Goal: Navigation & Orientation: Find specific page/section

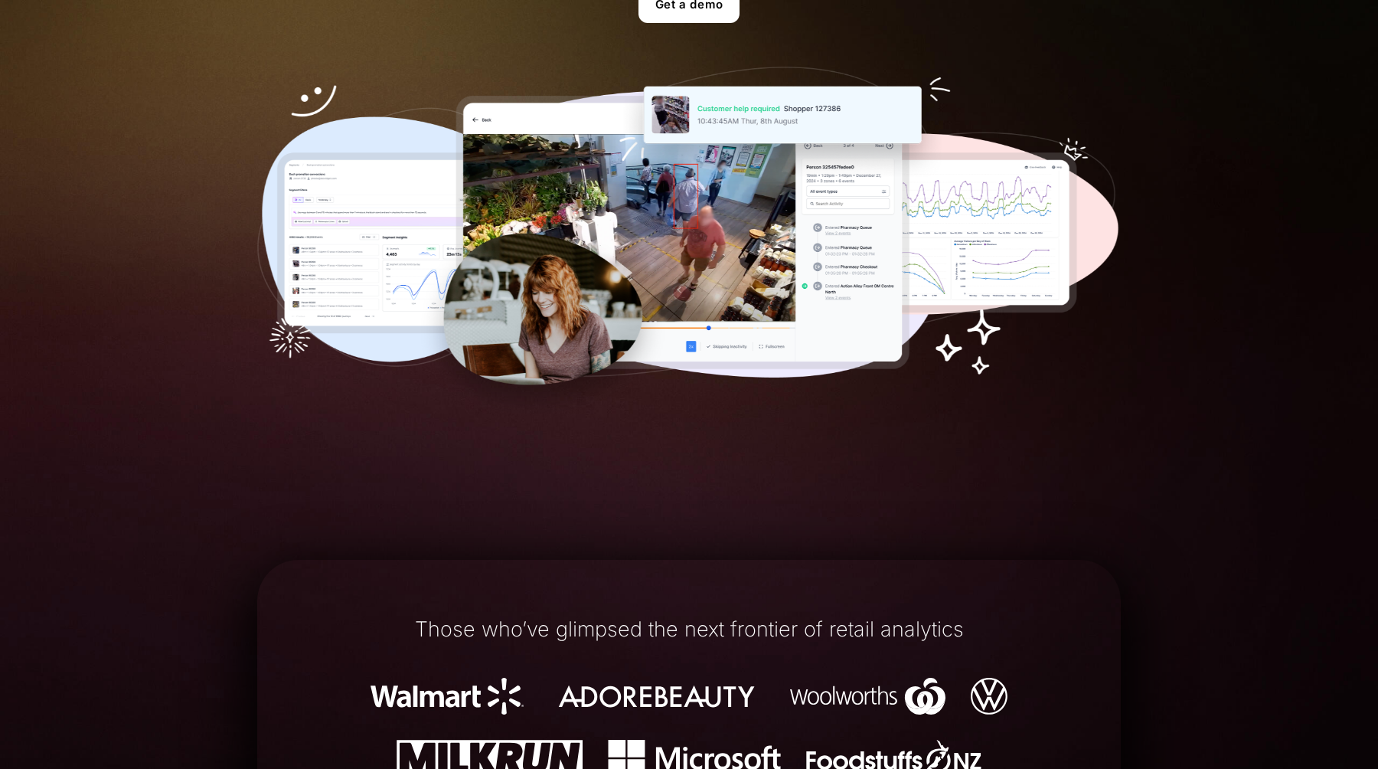
scroll to position [577, 0]
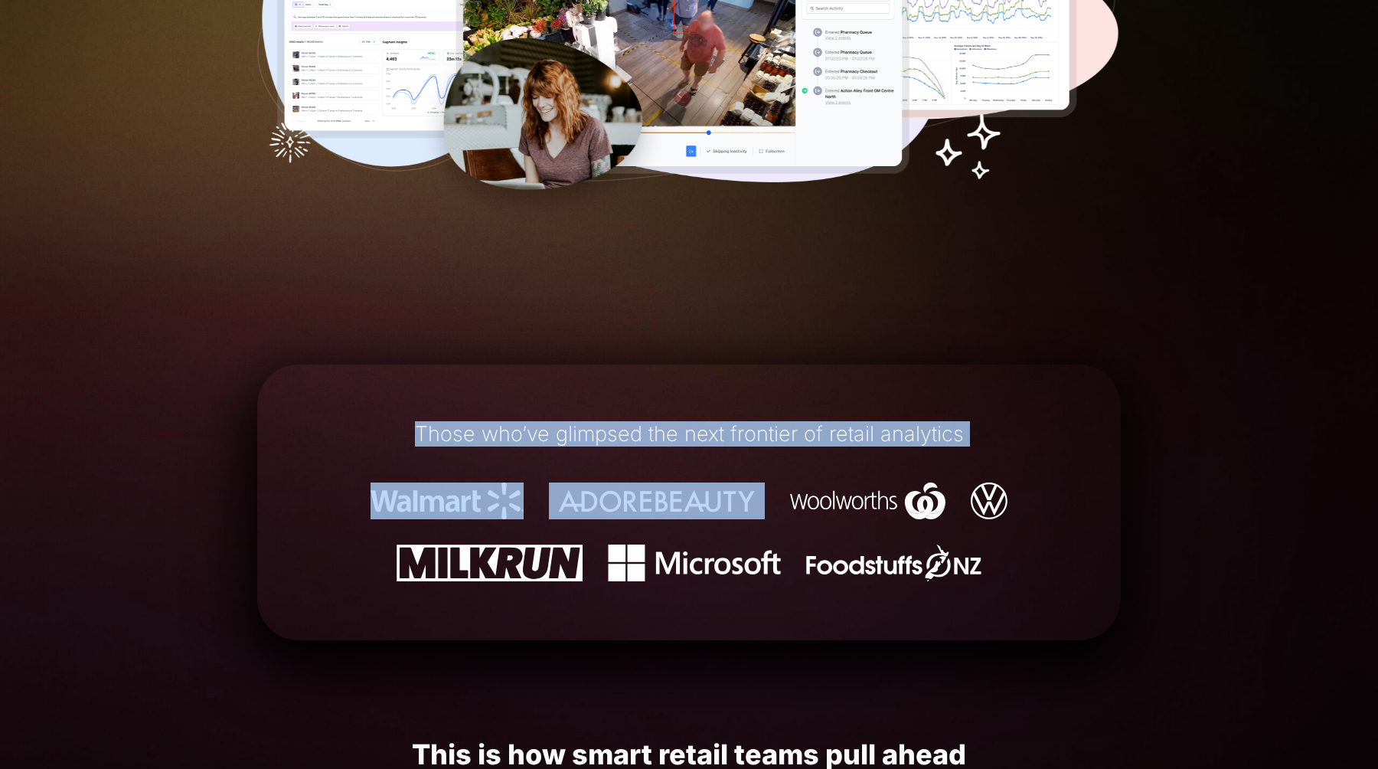
drag, startPoint x: 351, startPoint y: 433, endPoint x: 726, endPoint y: 490, distance: 378.8
click at [726, 490] on div "Those who’ve glimpsed the next frontier of retail analytics" at bounding box center [689, 502] width 864 height 232
click at [726, 490] on img at bounding box center [656, 500] width 215 height 37
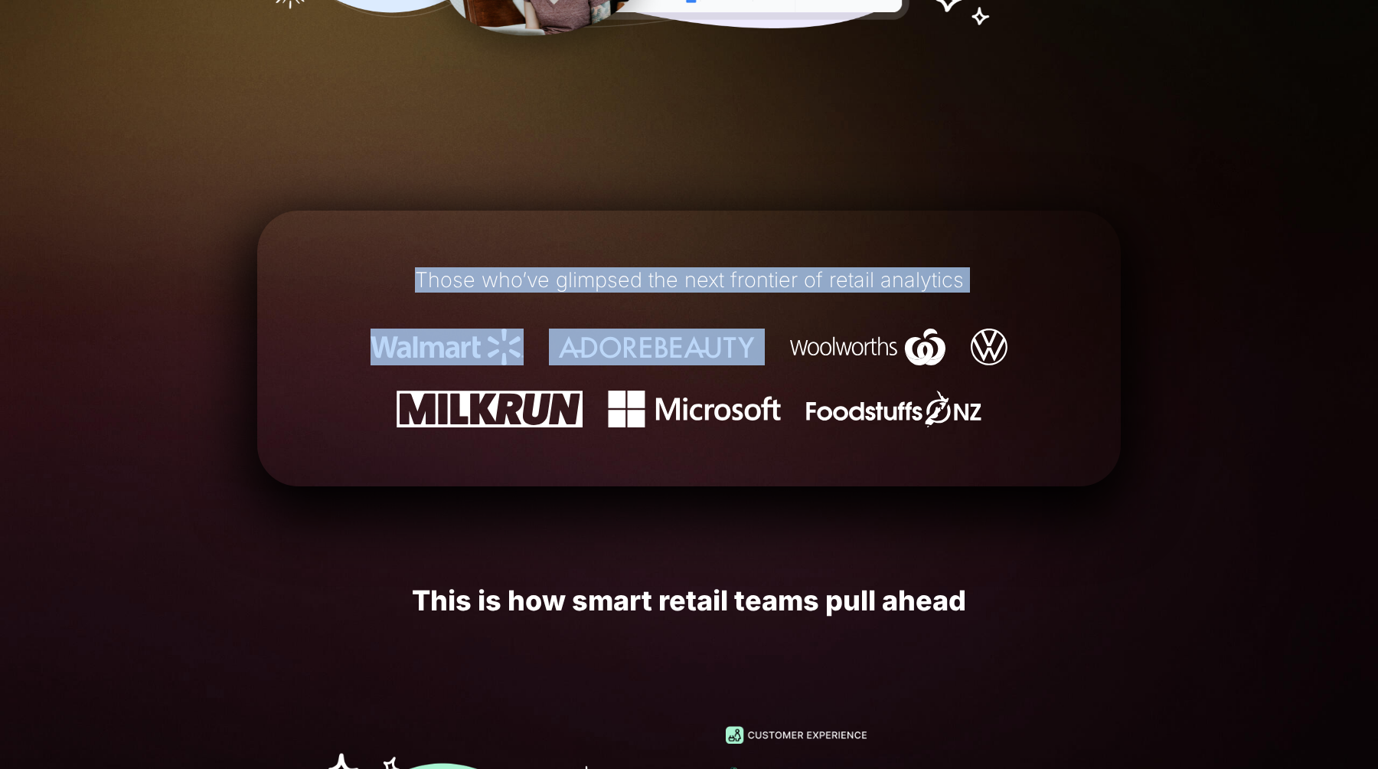
scroll to position [822, 0]
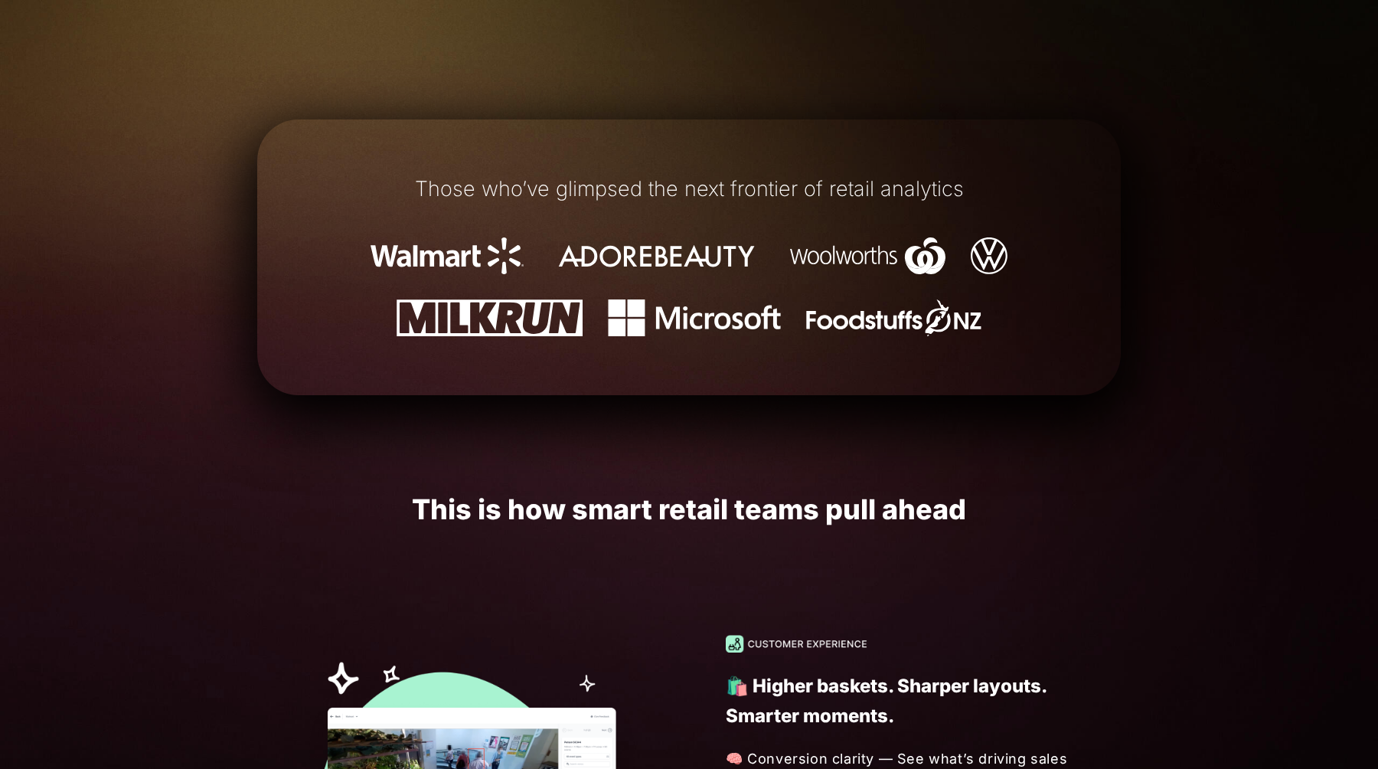
click at [735, 274] on ul at bounding box center [689, 286] width 772 height 99
click at [843, 262] on img at bounding box center [867, 255] width 155 height 37
click at [459, 335] on img at bounding box center [490, 317] width 187 height 37
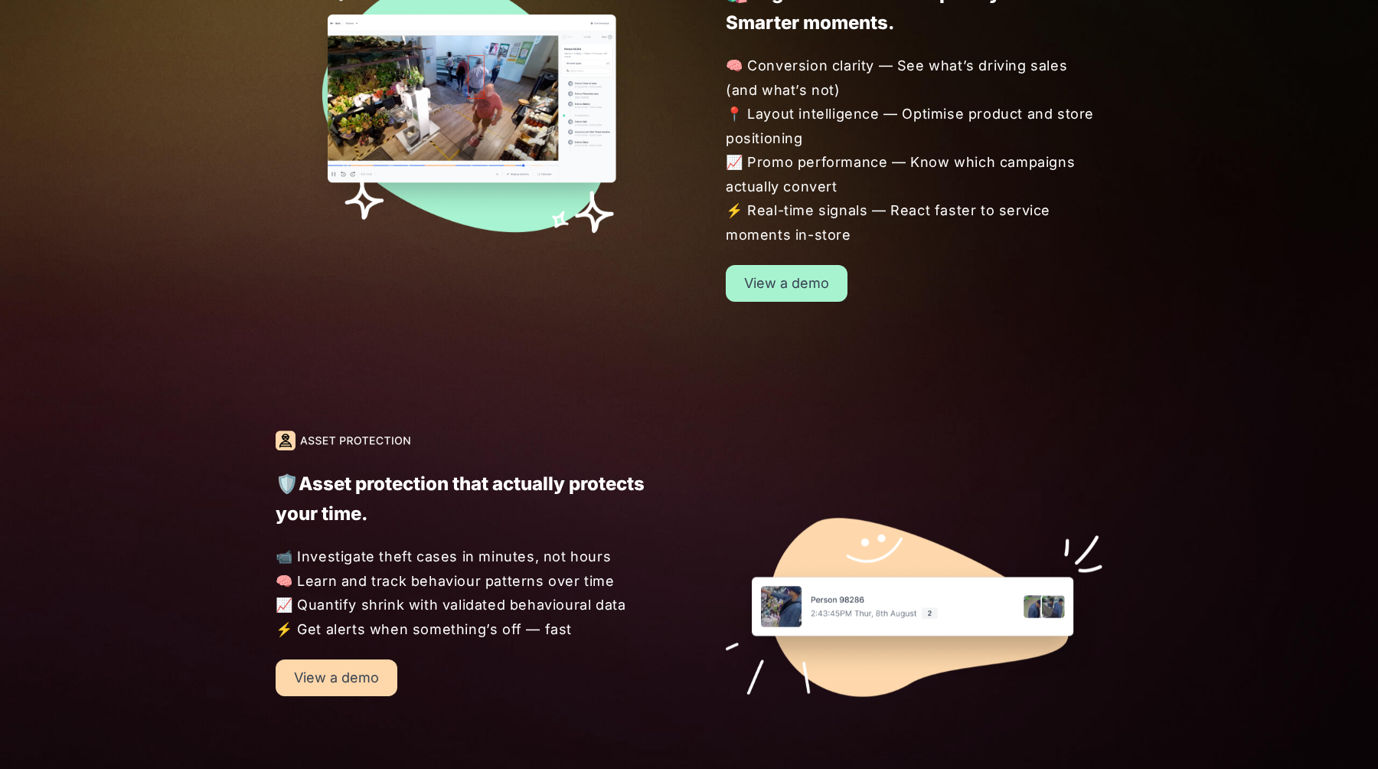
scroll to position [1519, 0]
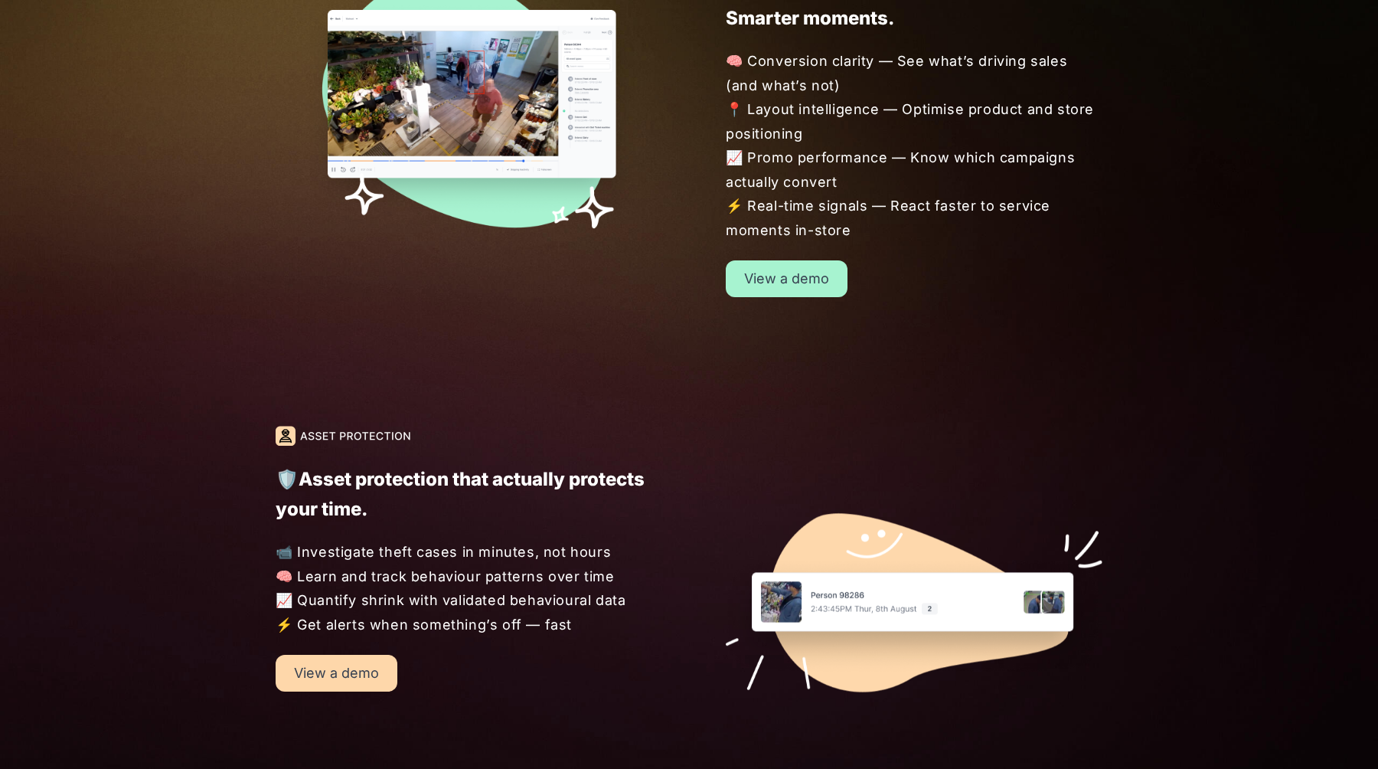
click at [1048, 172] on span "🧠 Conversion clarity — See what’s driving sales (and what’s not) 📍 Layout intel…" at bounding box center [915, 145] width 378 height 193
drag, startPoint x: 1021, startPoint y: 242, endPoint x: 986, endPoint y: 34, distance: 210.5
click at [986, 34] on div "🛍️ Higher baskets. Sharper layouts. Smarter moments. 🧠 Conversion clarity — See…" at bounding box center [877, 117] width 450 height 360
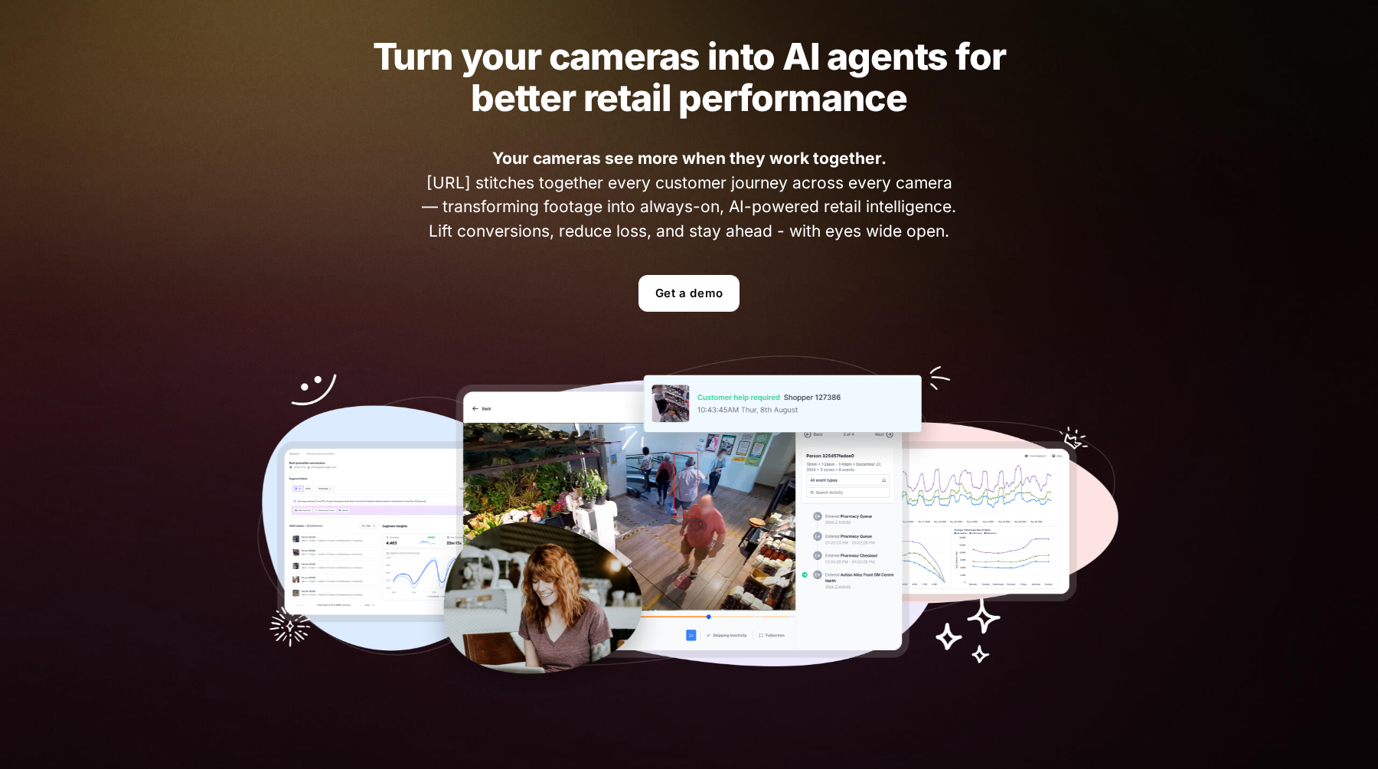
scroll to position [0, 0]
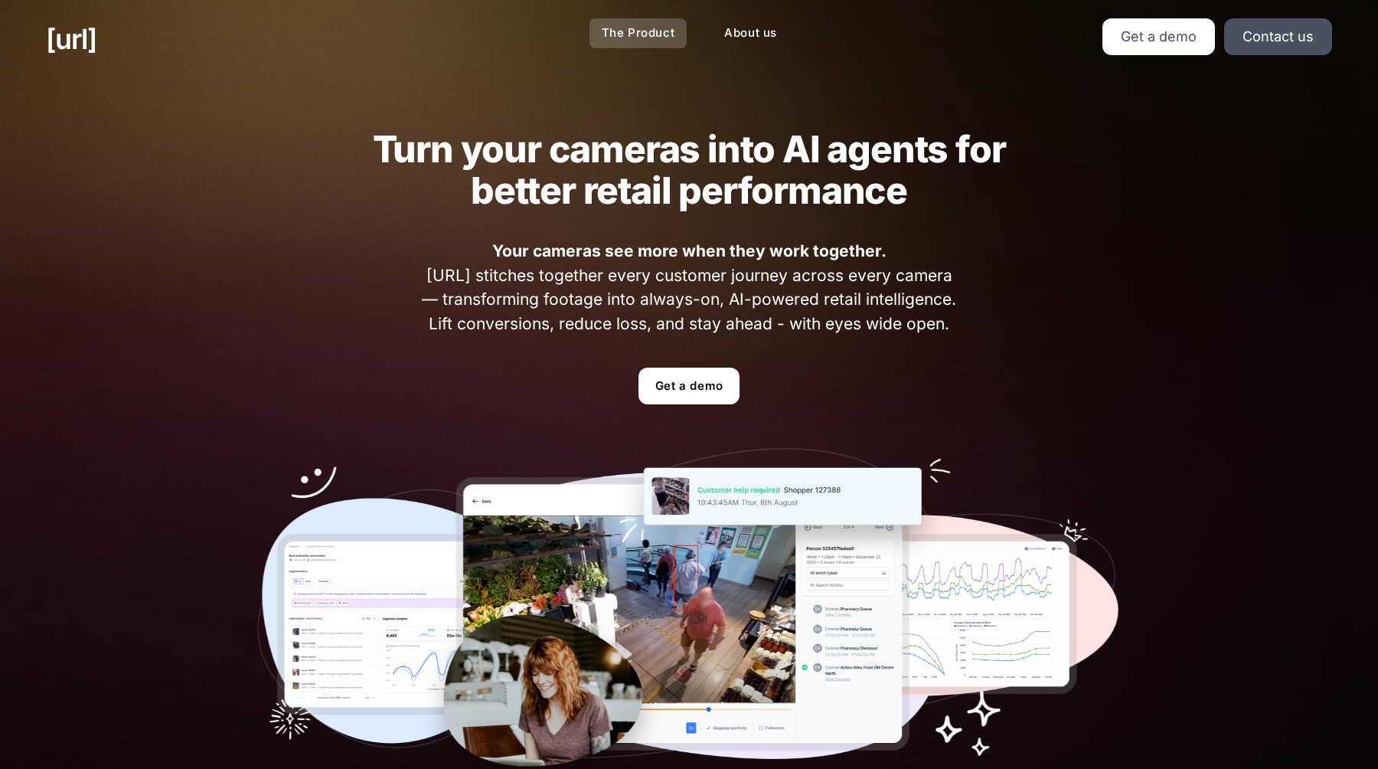
click at [626, 40] on link "The Product" at bounding box center [639, 33] width 98 height 30
